Goal: Task Accomplishment & Management: Manage account settings

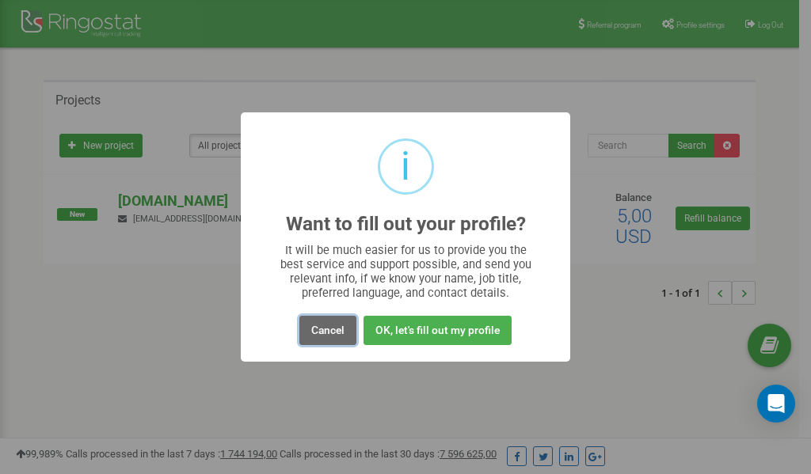
click at [331, 330] on button "Cancel" at bounding box center [327, 330] width 57 height 29
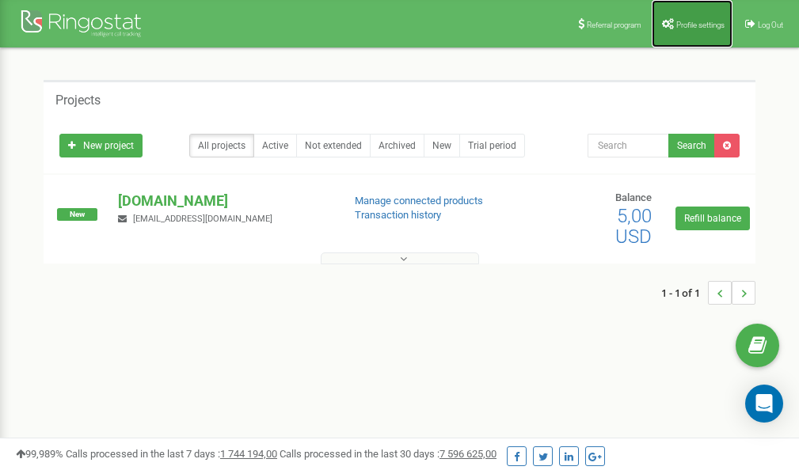
click at [700, 32] on link "Profile settings" at bounding box center [691, 23] width 81 height 47
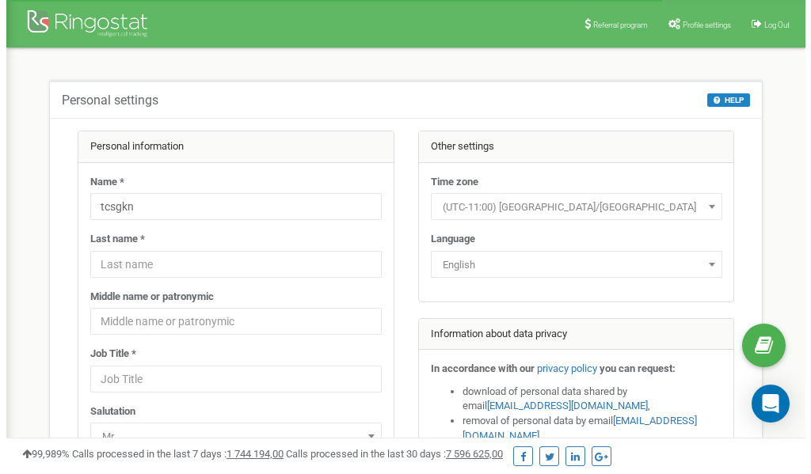
scroll to position [79, 0]
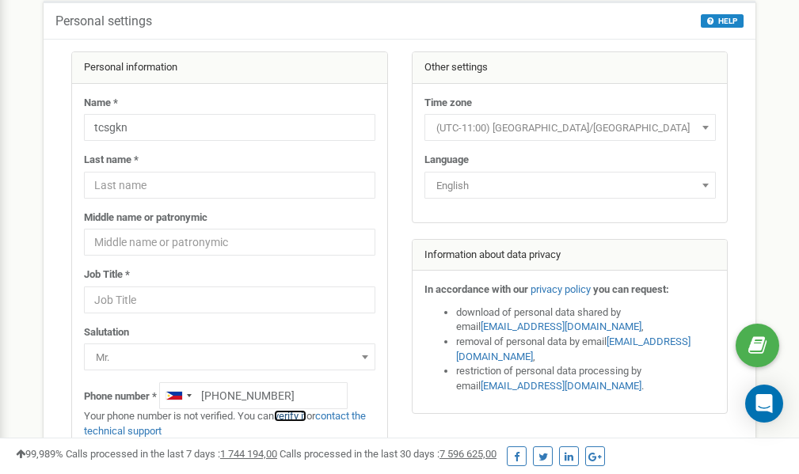
click at [296, 416] on link "verify it" at bounding box center [290, 416] width 32 height 12
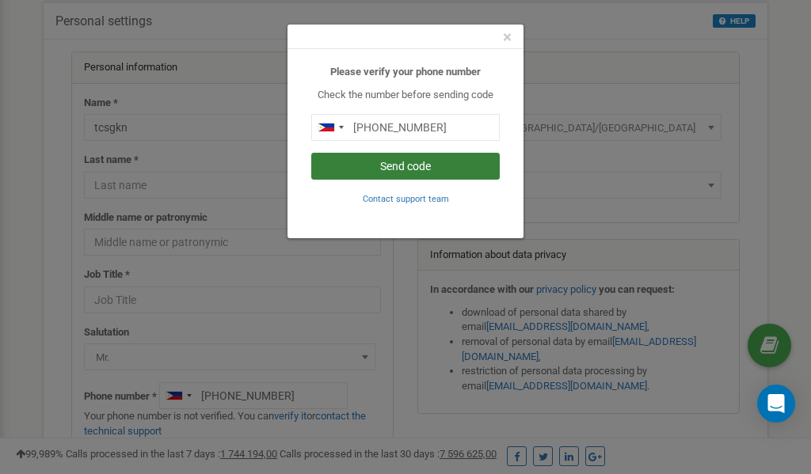
click at [424, 165] on button "Send code" at bounding box center [405, 166] width 188 height 27
